Goal: Task Accomplishment & Management: Complete application form

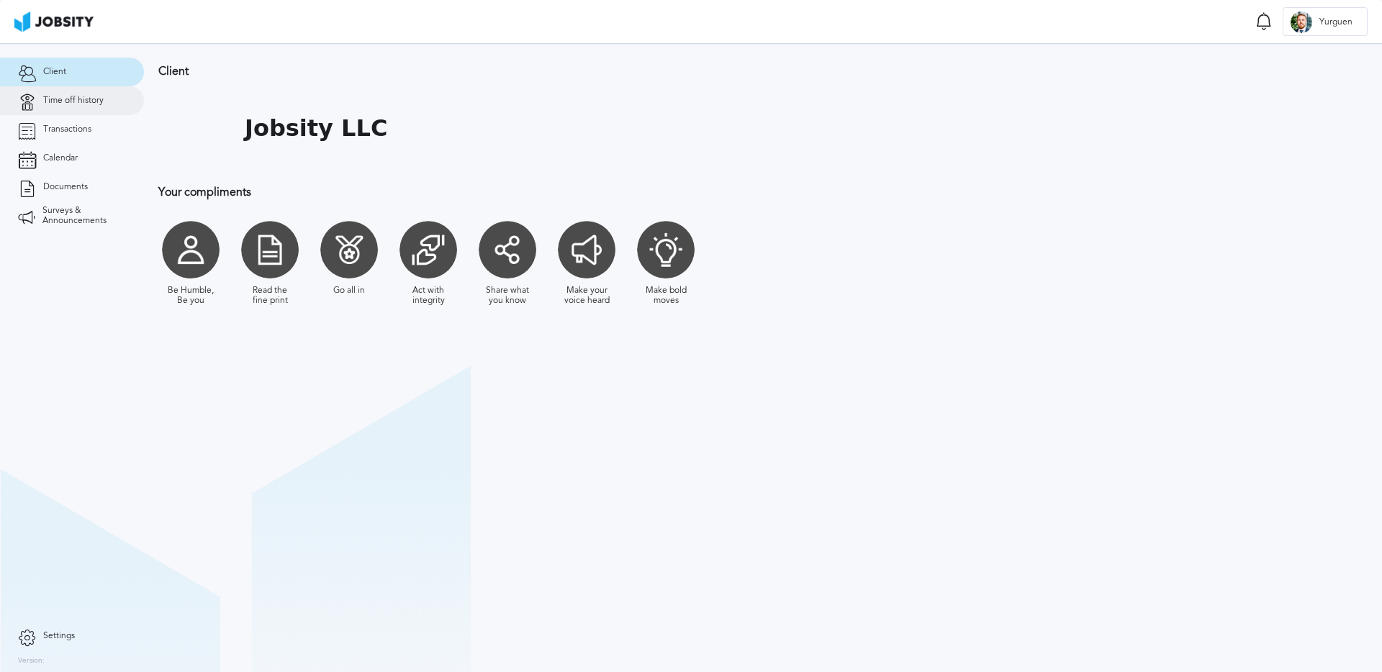
click at [69, 99] on span "Time off history" at bounding box center [73, 101] width 60 height 10
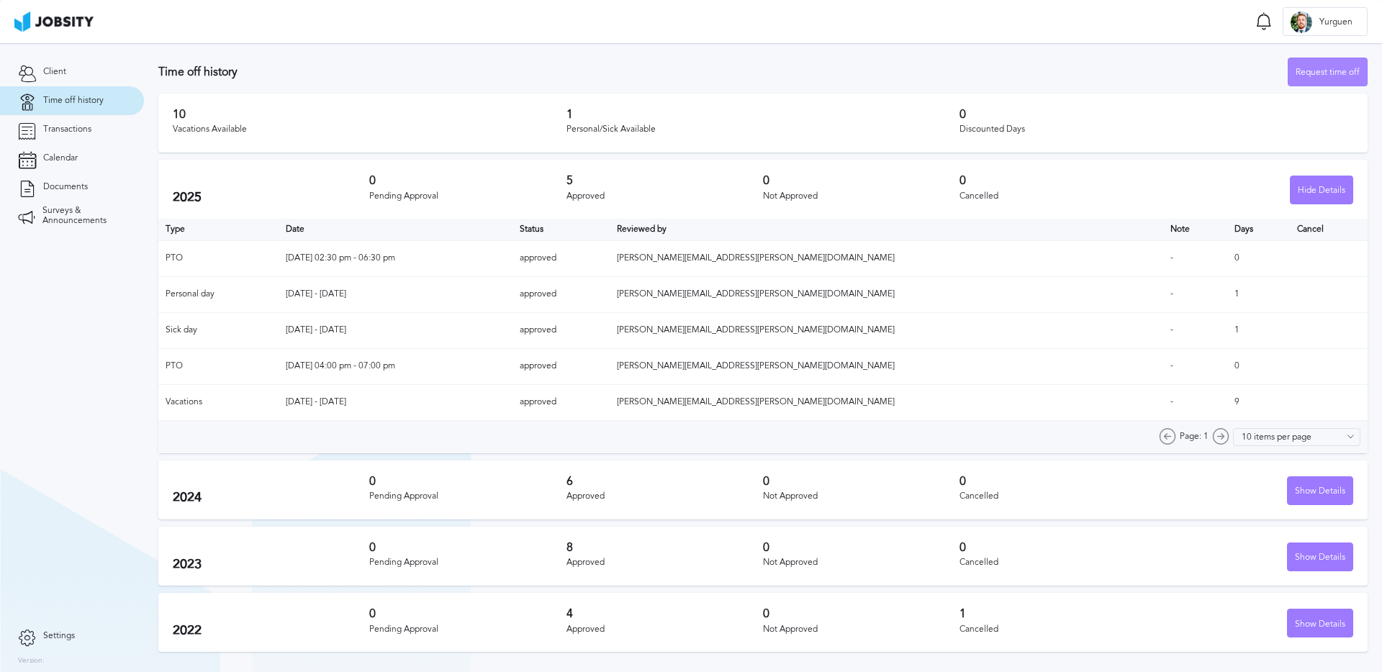
click at [1299, 66] on div "Request time off" at bounding box center [1327, 72] width 78 height 29
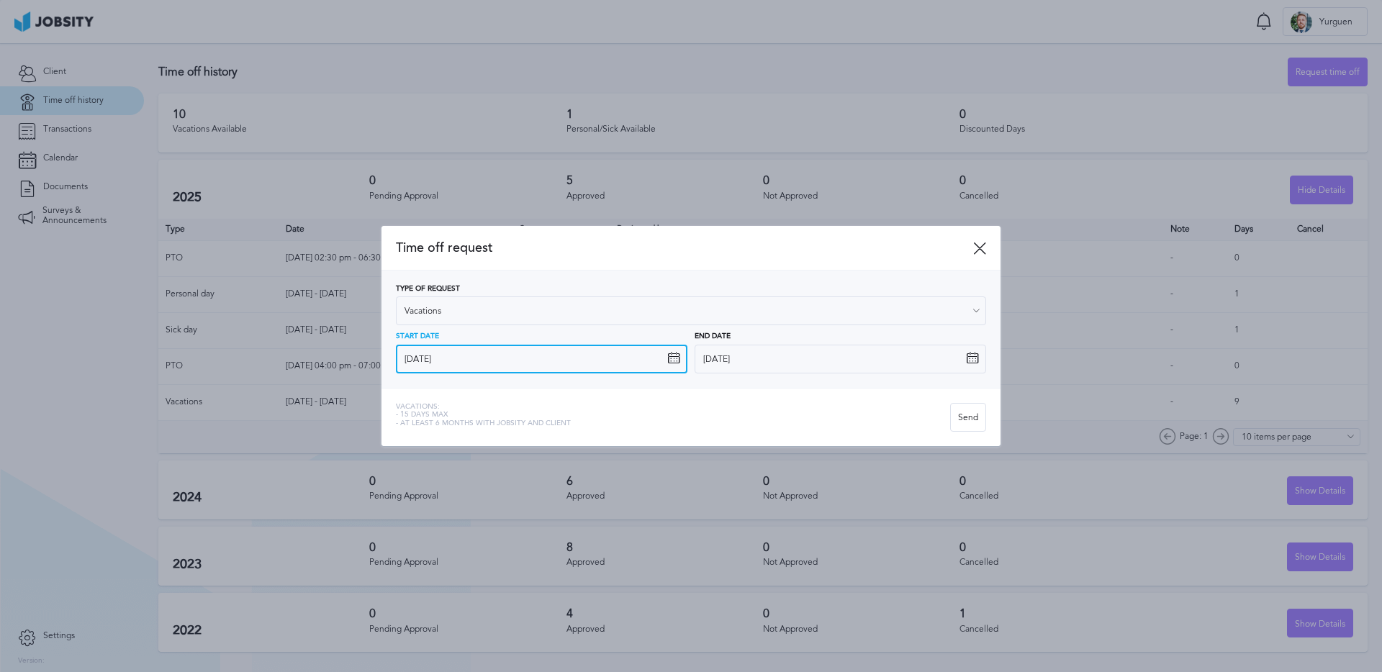
click at [466, 347] on input "[DATE]" at bounding box center [541, 359] width 291 height 29
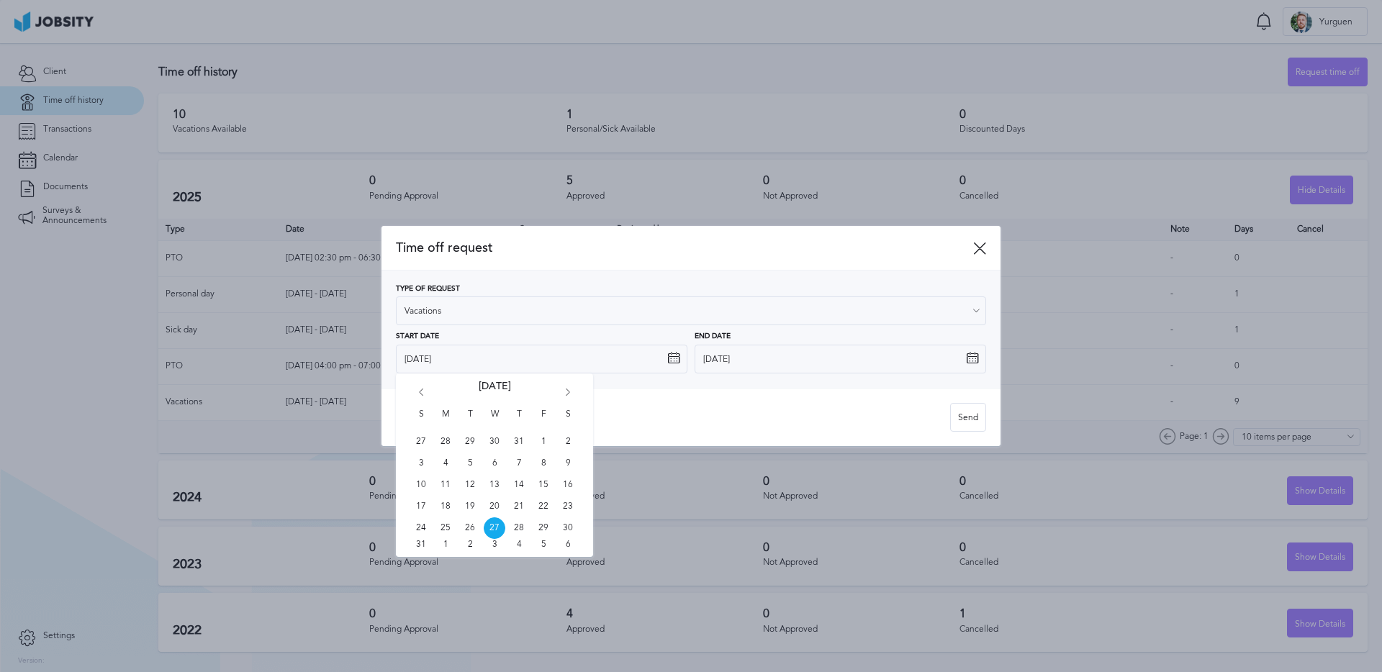
click at [570, 399] on icon "Go forward 1 month" at bounding box center [567, 395] width 13 height 13
click at [542, 456] on span "12" at bounding box center [544, 464] width 22 height 22
type input "[DATE]"
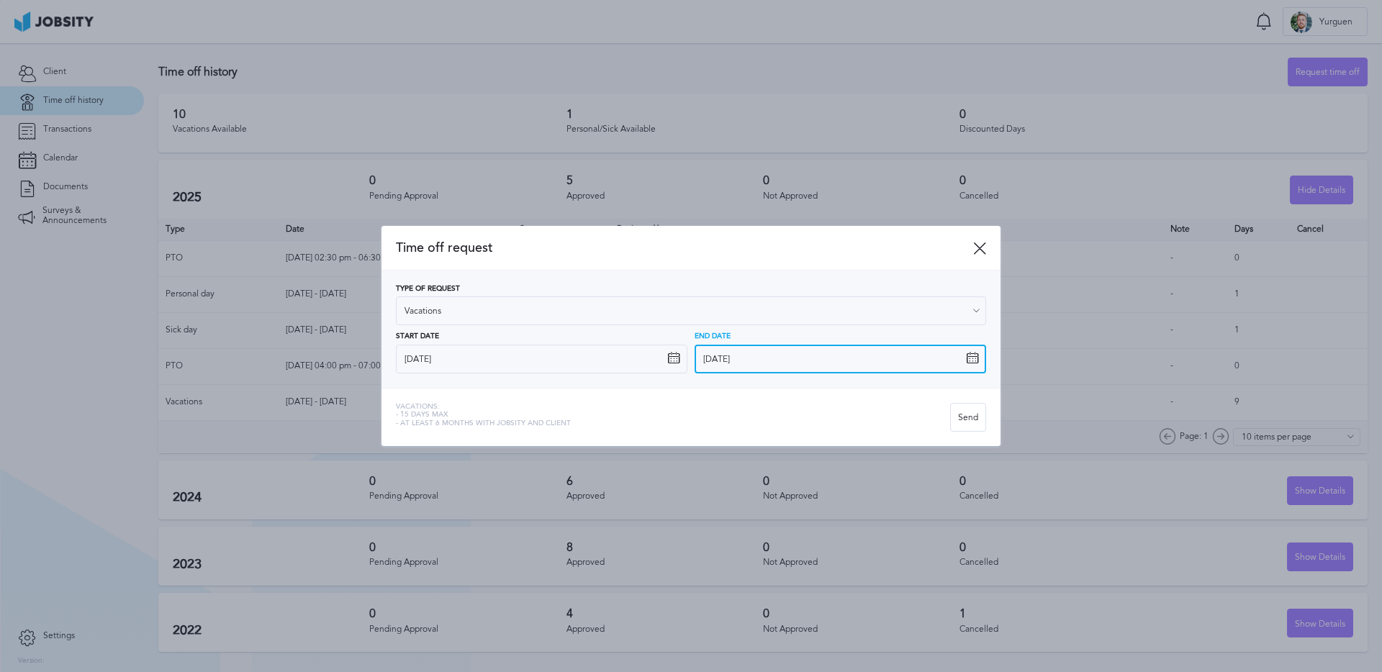
click at [771, 364] on input "[DATE]" at bounding box center [839, 359] width 291 height 29
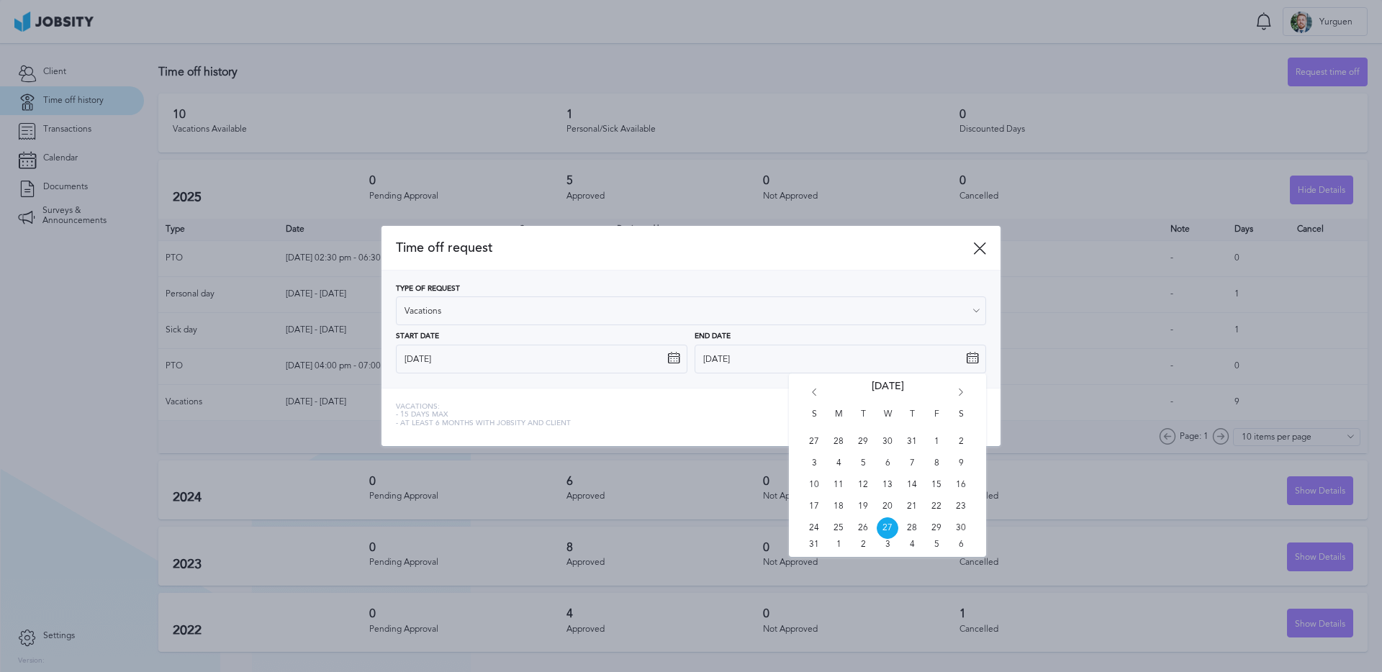
click at [957, 394] on icon "Go forward 1 month" at bounding box center [960, 395] width 13 height 13
click at [940, 456] on span "12" at bounding box center [936, 464] width 22 height 22
type input "[DATE]"
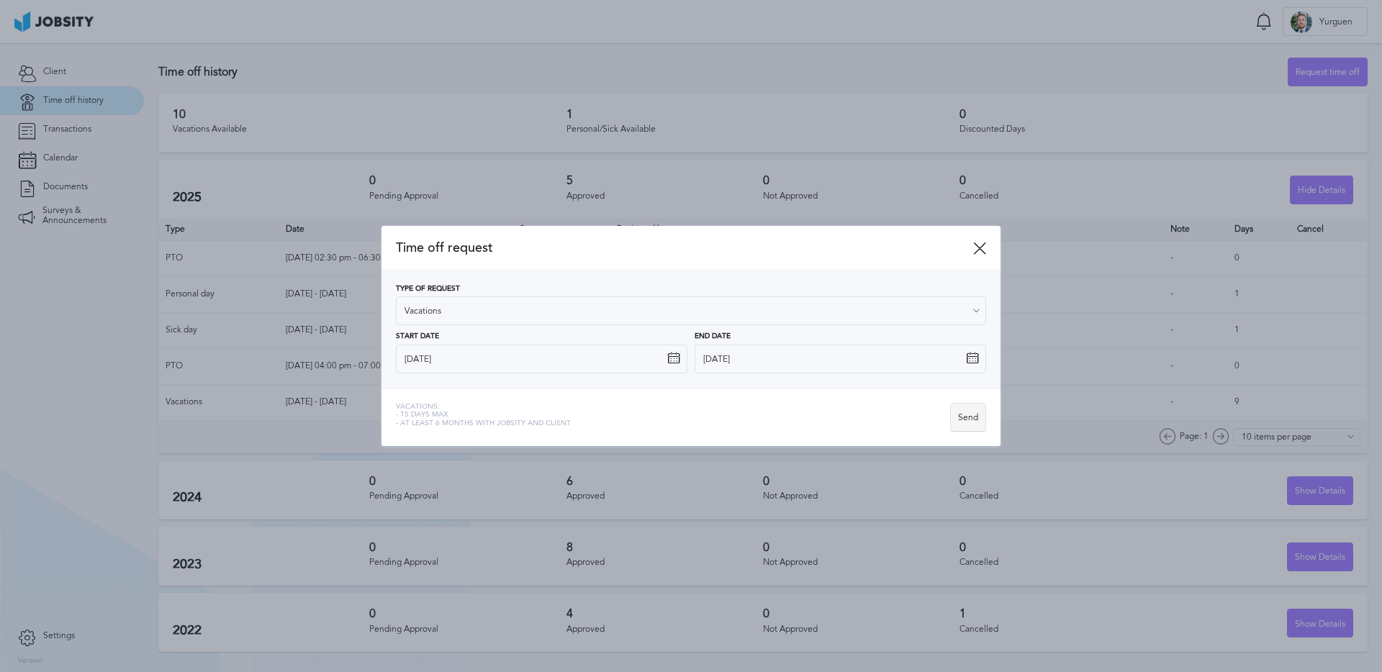
click at [974, 412] on div "Send" at bounding box center [968, 418] width 35 height 29
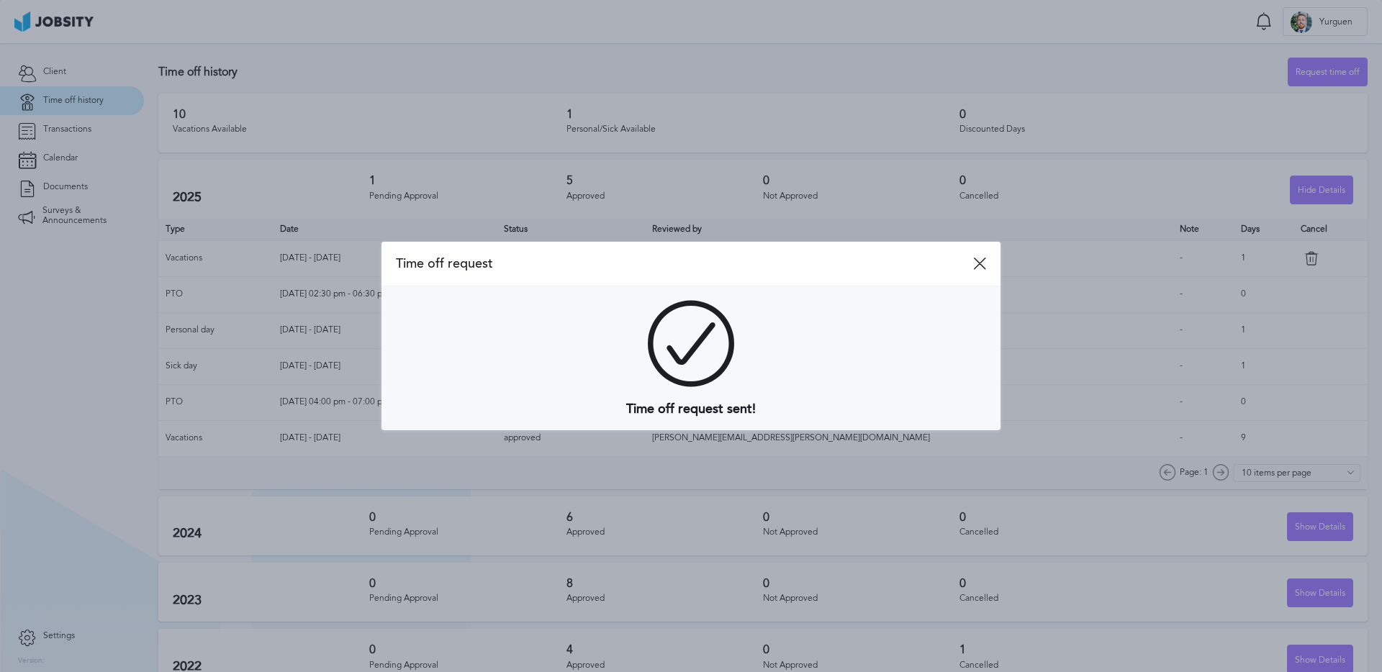
click at [978, 269] on icon at bounding box center [979, 263] width 13 height 13
